Goal: Task Accomplishment & Management: Use online tool/utility

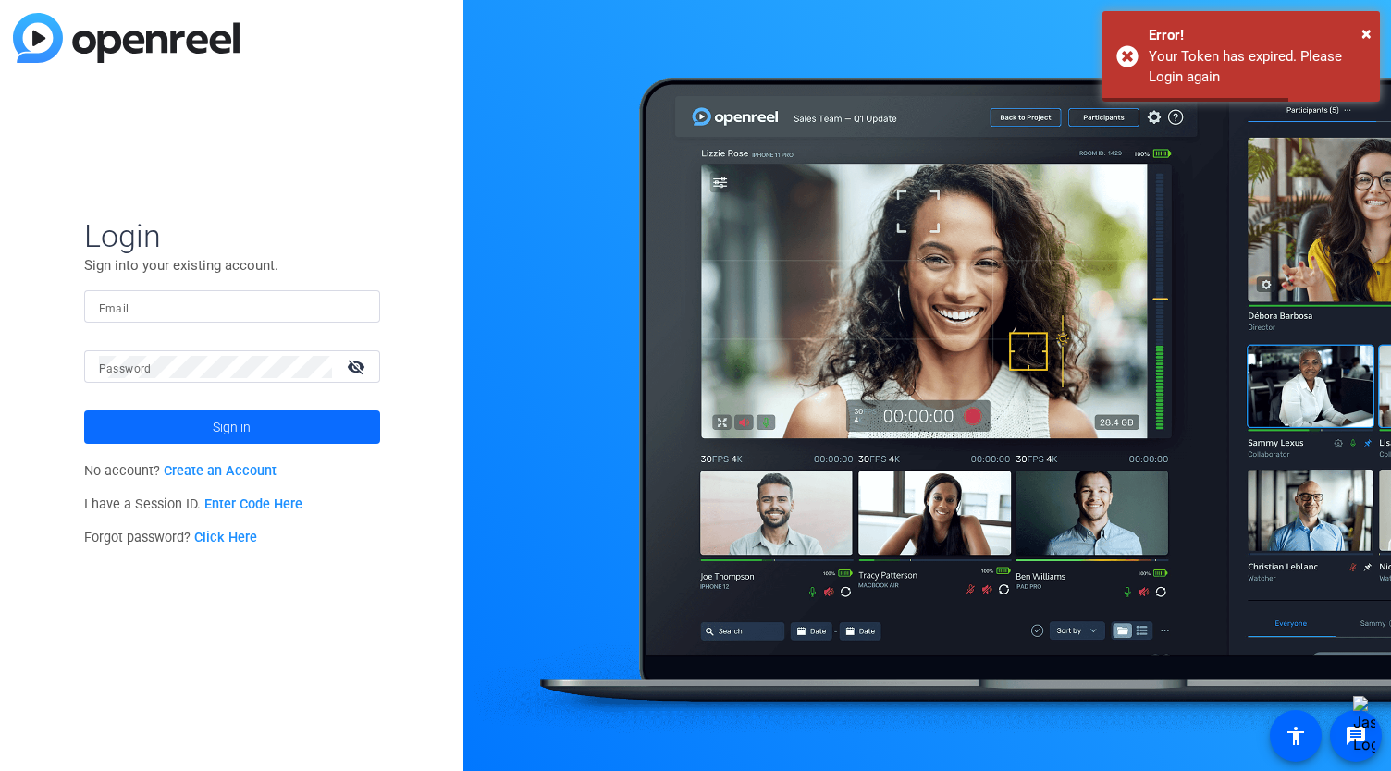
click at [192, 421] on span at bounding box center [232, 427] width 296 height 44
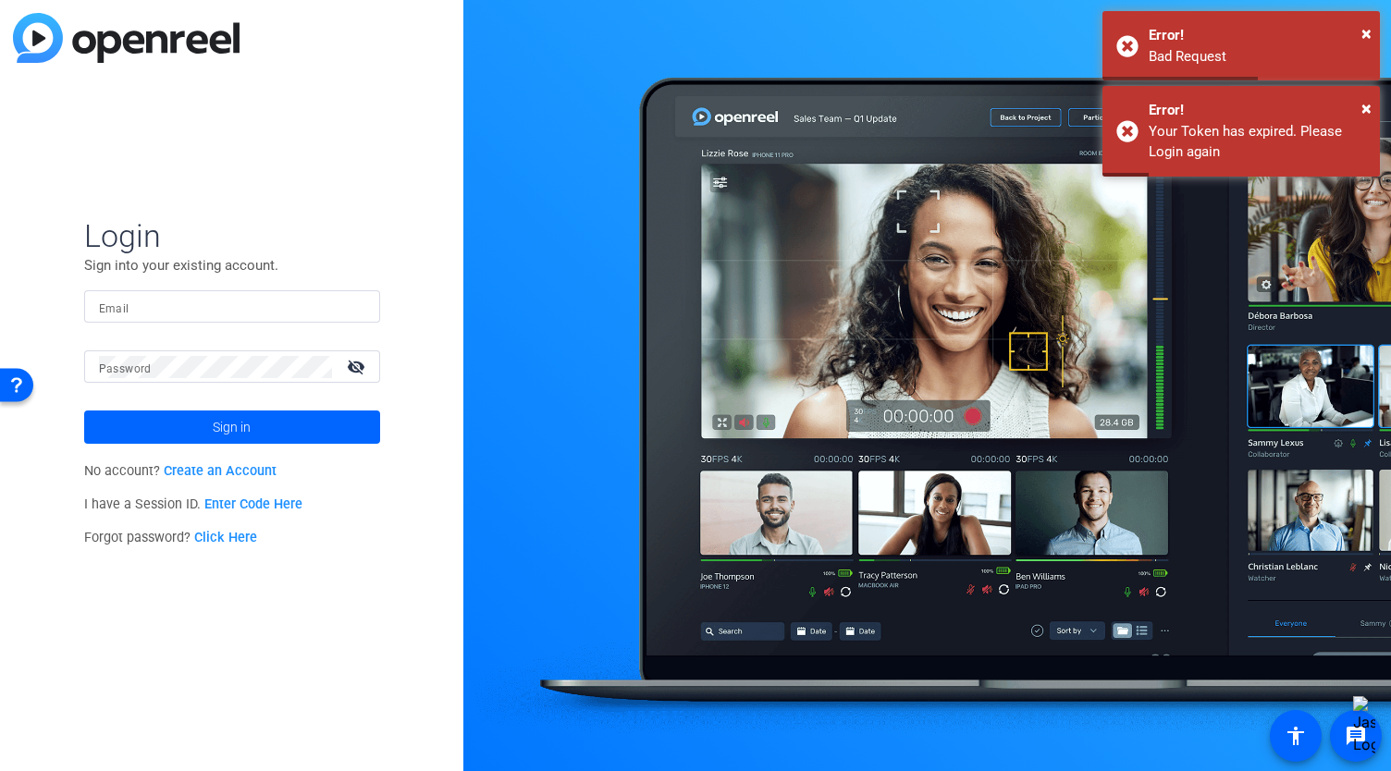
click at [154, 294] on div at bounding box center [232, 306] width 266 height 32
click at [146, 302] on input "Email" at bounding box center [232, 307] width 266 height 22
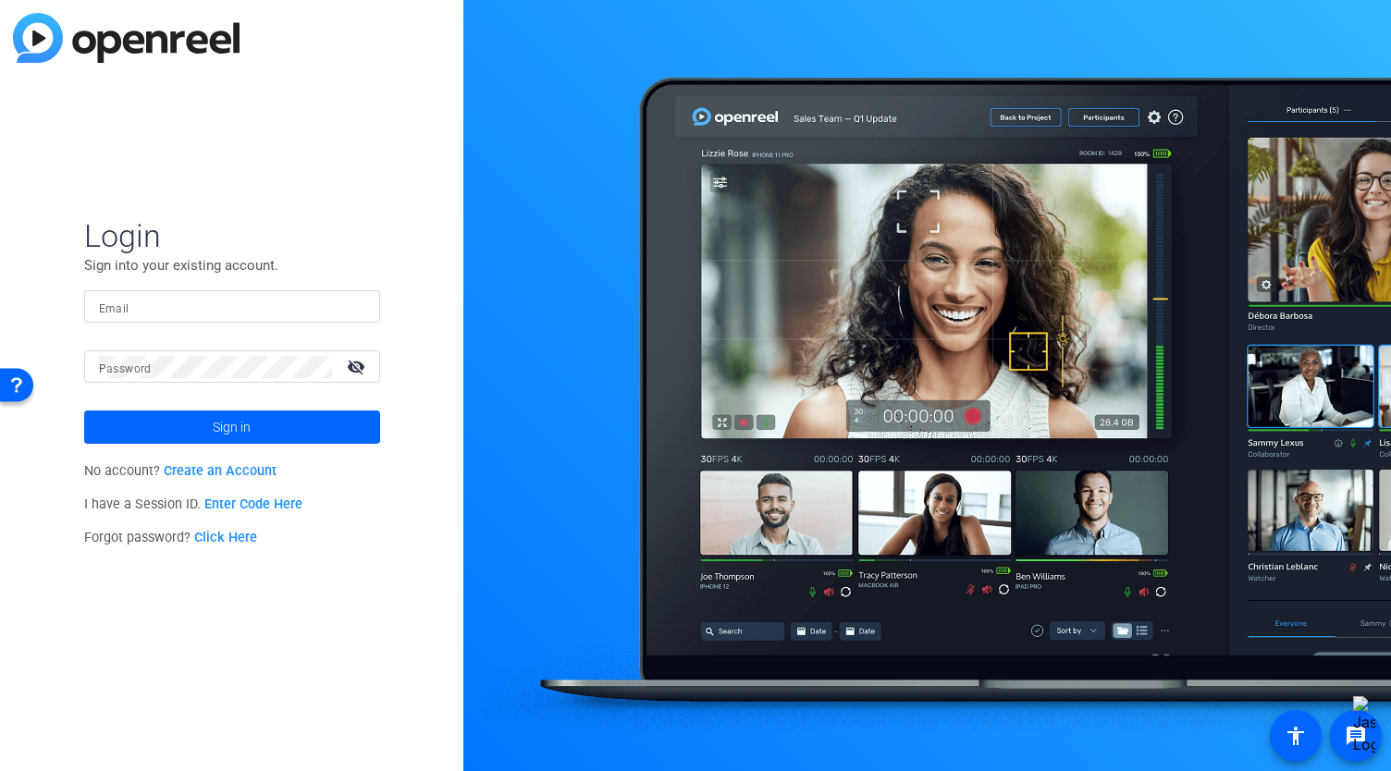
type input "[EMAIL_ADDRESS][DOMAIN_NAME]"
click at [384, 435] on div "Login Sign into your existing account. Email [EMAIL_ADDRESS][DOMAIN_NAME] Passw…" at bounding box center [231, 385] width 463 height 771
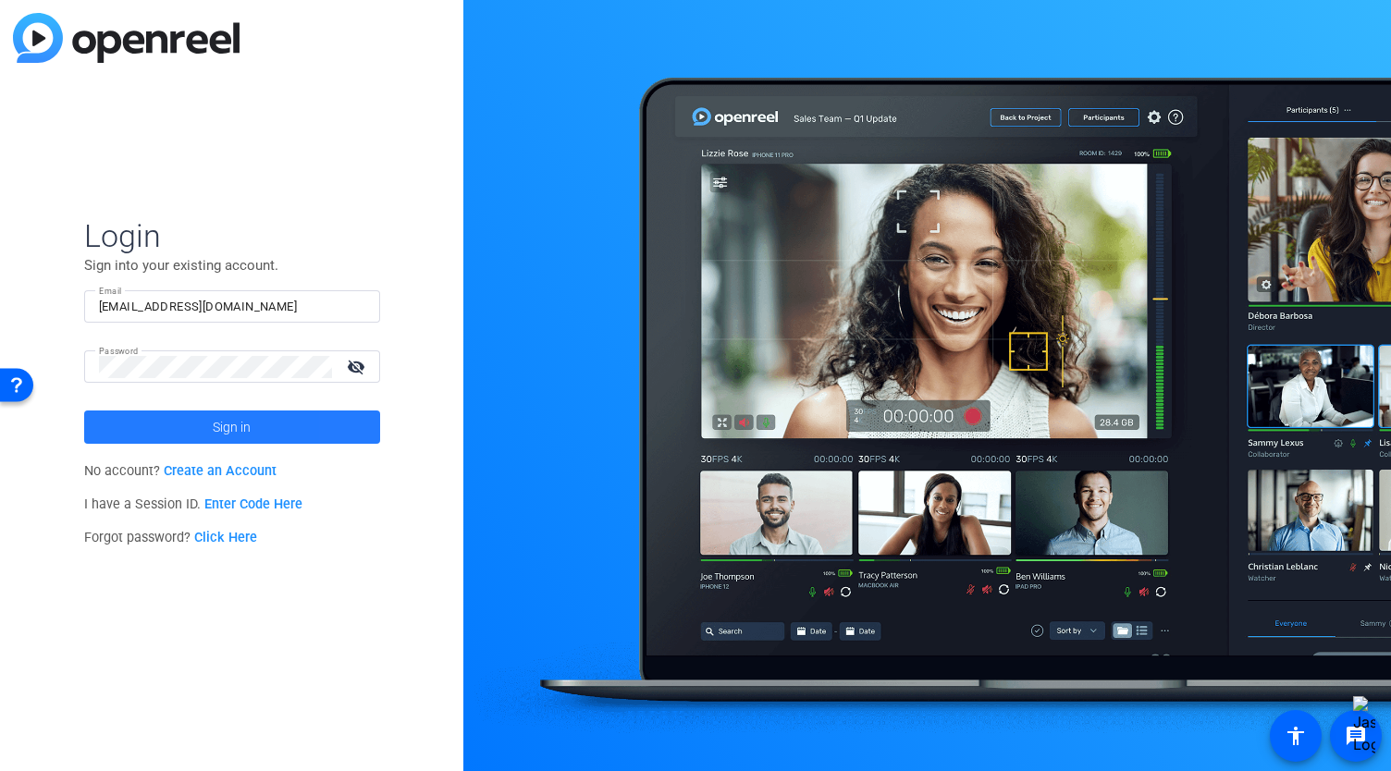
click at [366, 426] on span at bounding box center [232, 427] width 296 height 44
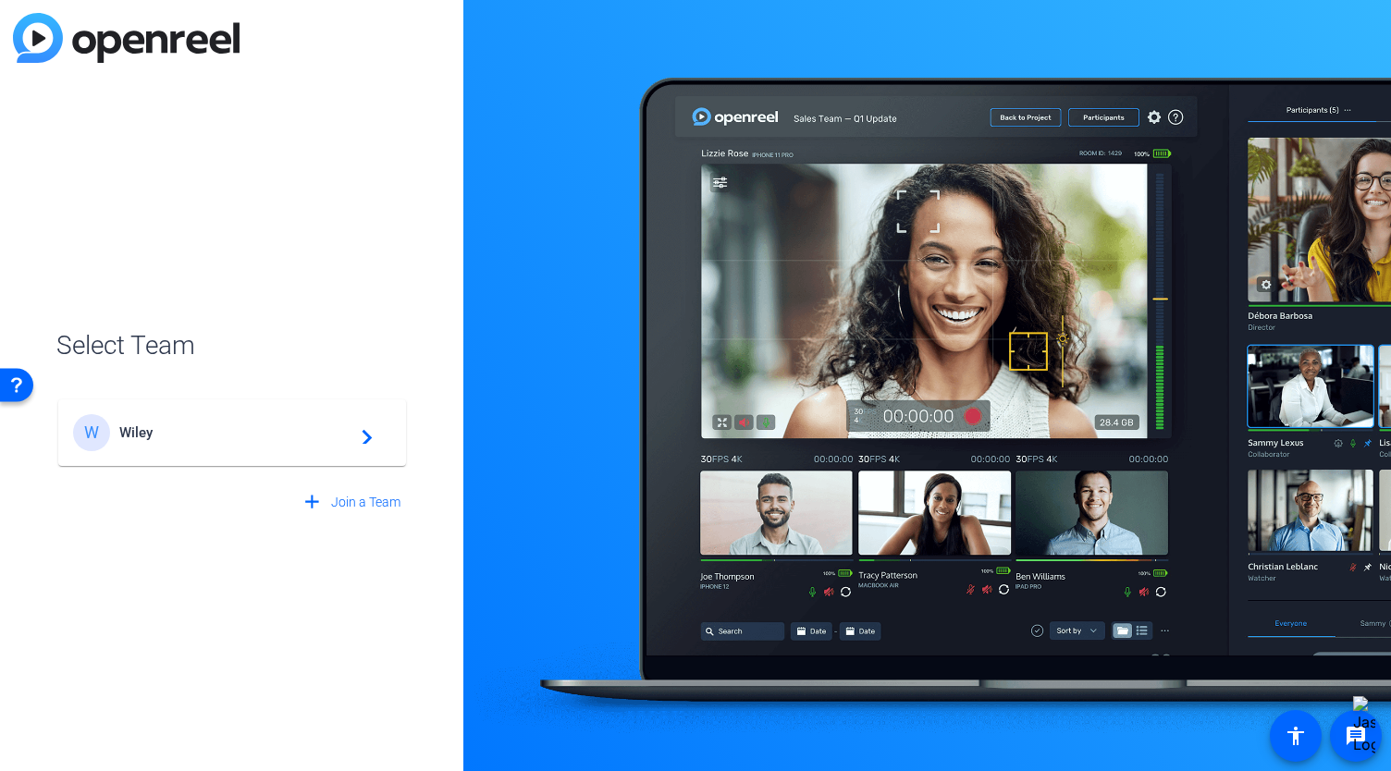
click at [235, 428] on span "Wiley" at bounding box center [234, 432] width 231 height 17
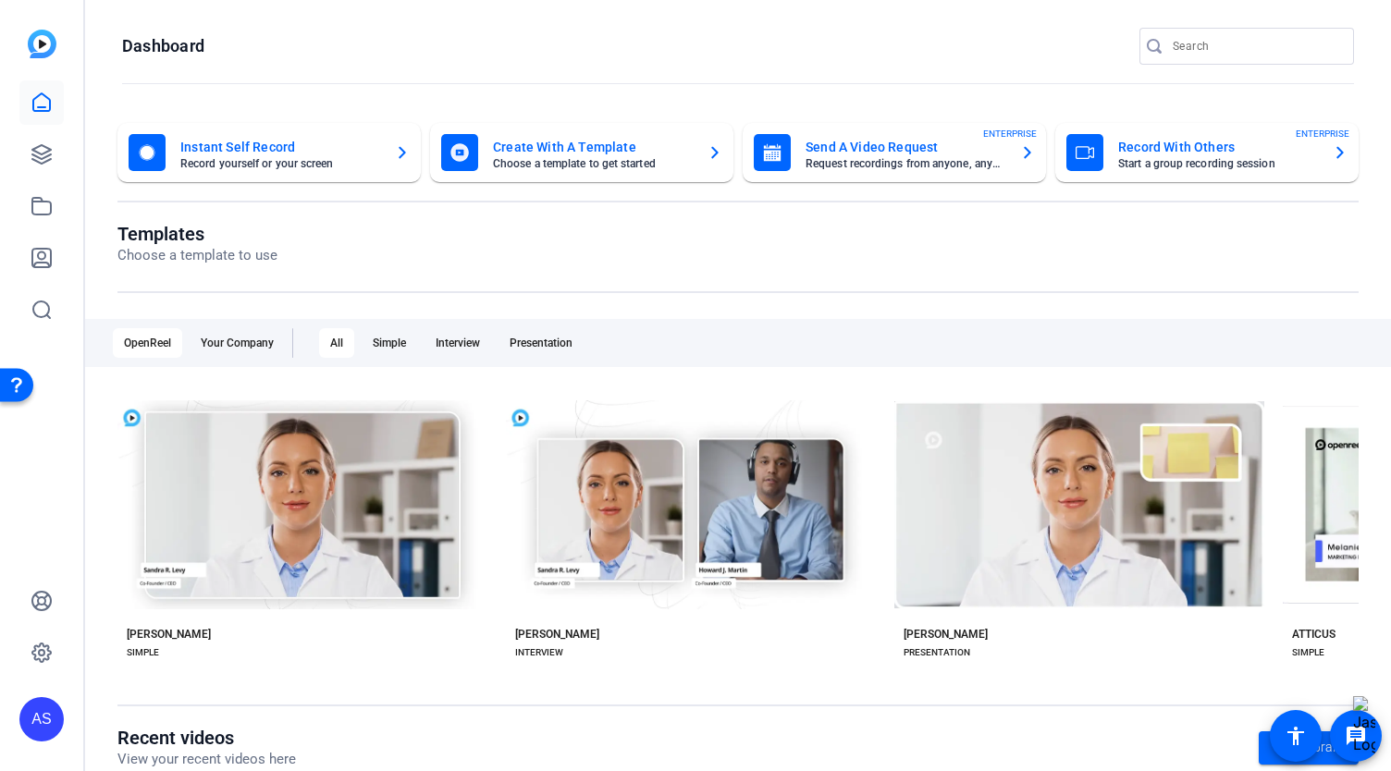
click at [1263, 156] on mat-card-title "Record With Others" at bounding box center [1218, 147] width 200 height 22
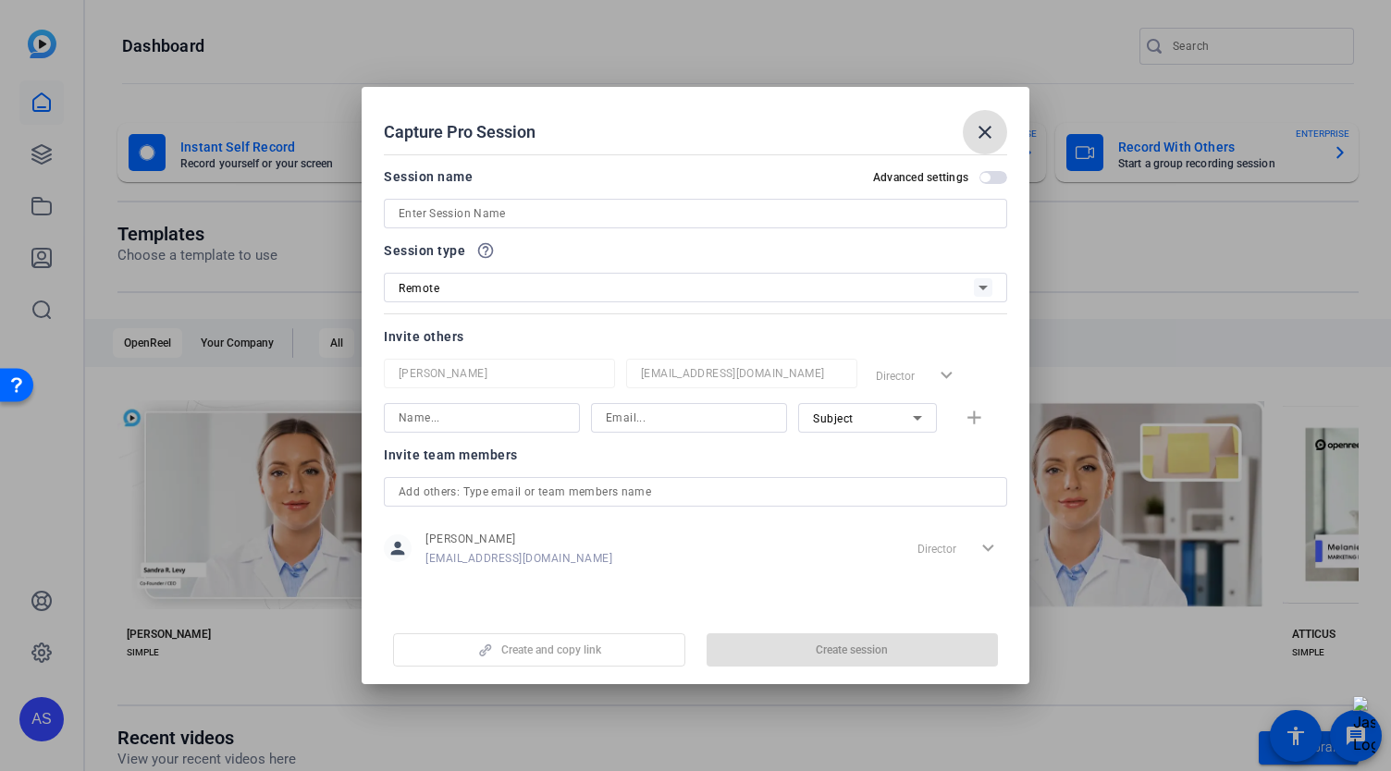
click at [980, 137] on mat-icon "close" at bounding box center [985, 132] width 22 height 22
